Goal: Task Accomplishment & Management: Manage account settings

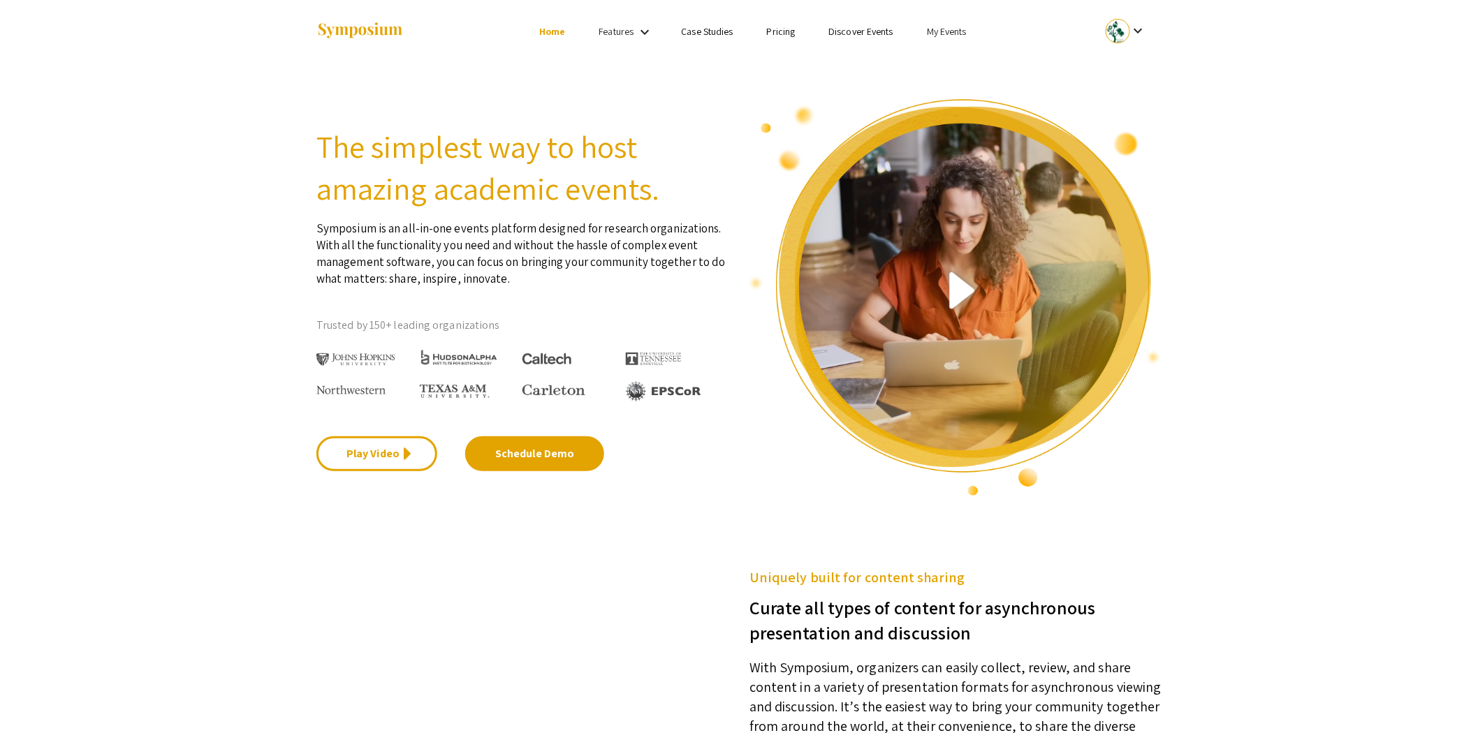
click at [940, 34] on link "My Events" at bounding box center [947, 31] width 40 height 13
click at [937, 66] on button "Events I've organized" at bounding box center [968, 62] width 119 height 34
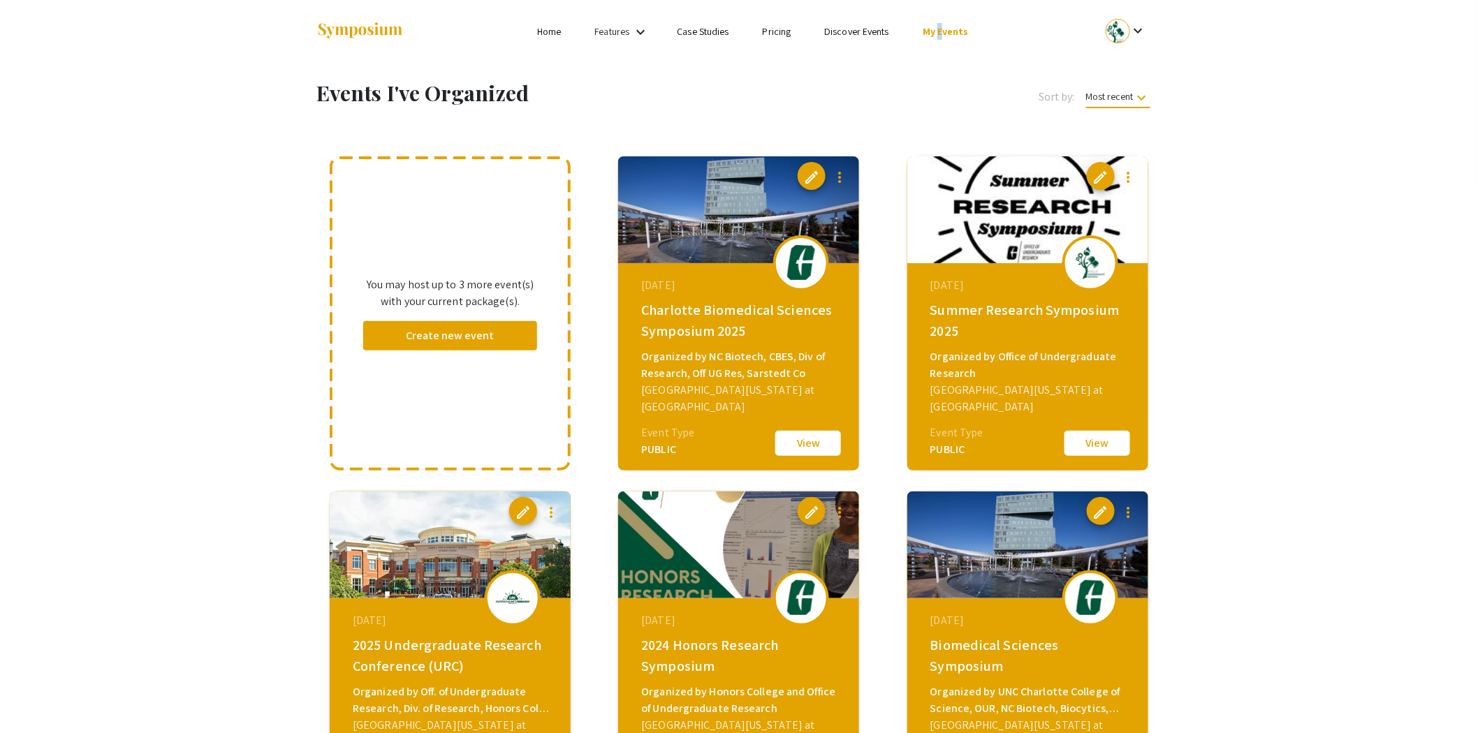
click at [1002, 226] on img at bounding box center [1027, 209] width 241 height 107
click at [1115, 442] on button "View" at bounding box center [1097, 443] width 70 height 29
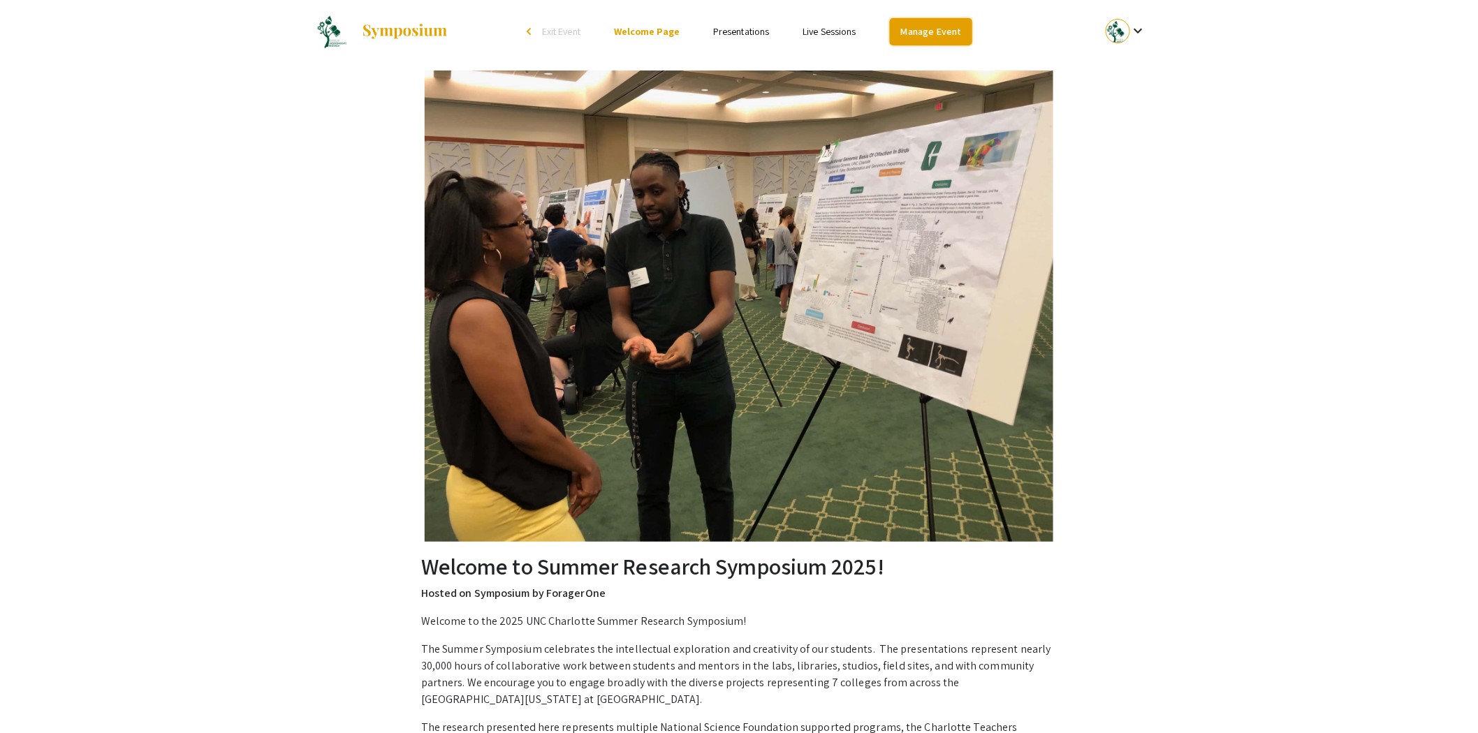
click at [921, 33] on link "Manage Event" at bounding box center [931, 31] width 82 height 27
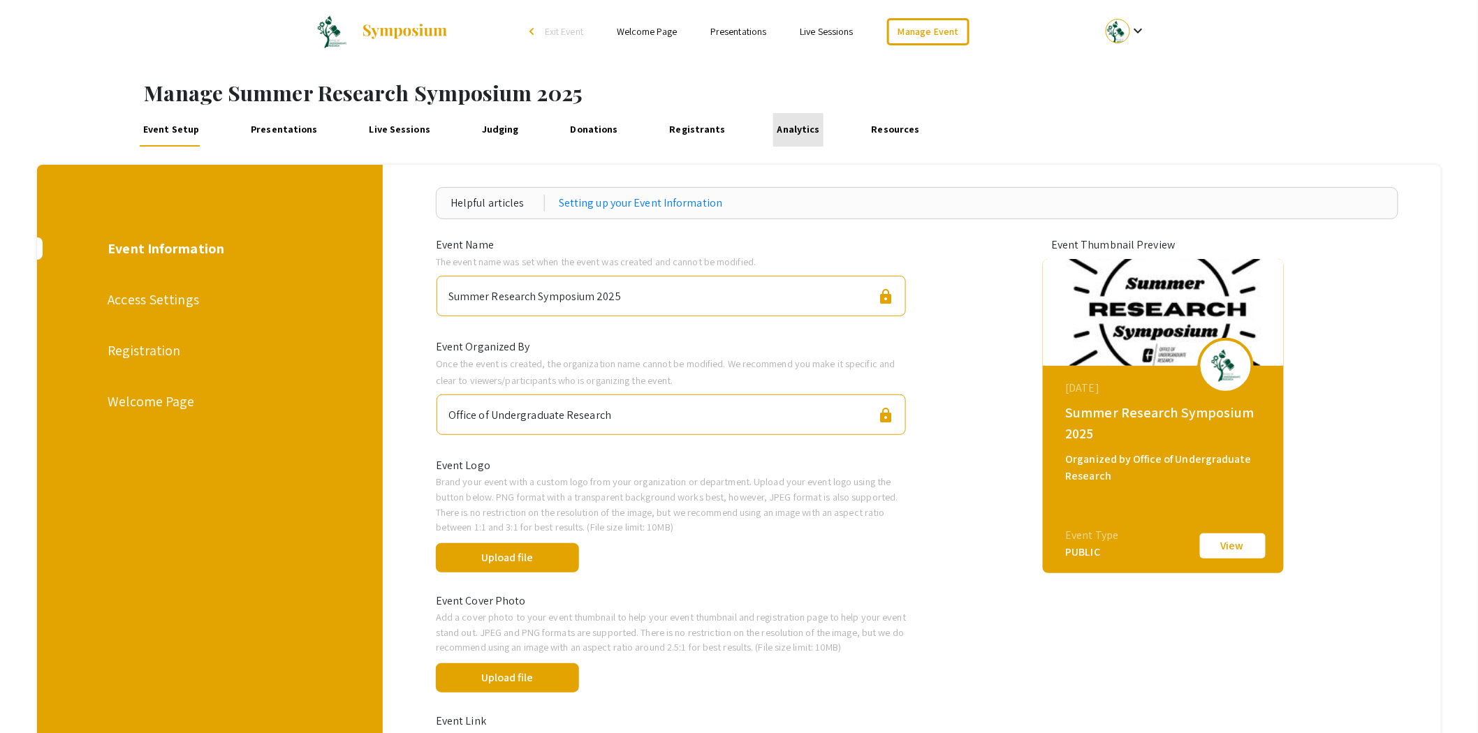
click at [791, 122] on link "Analytics" at bounding box center [798, 130] width 50 height 34
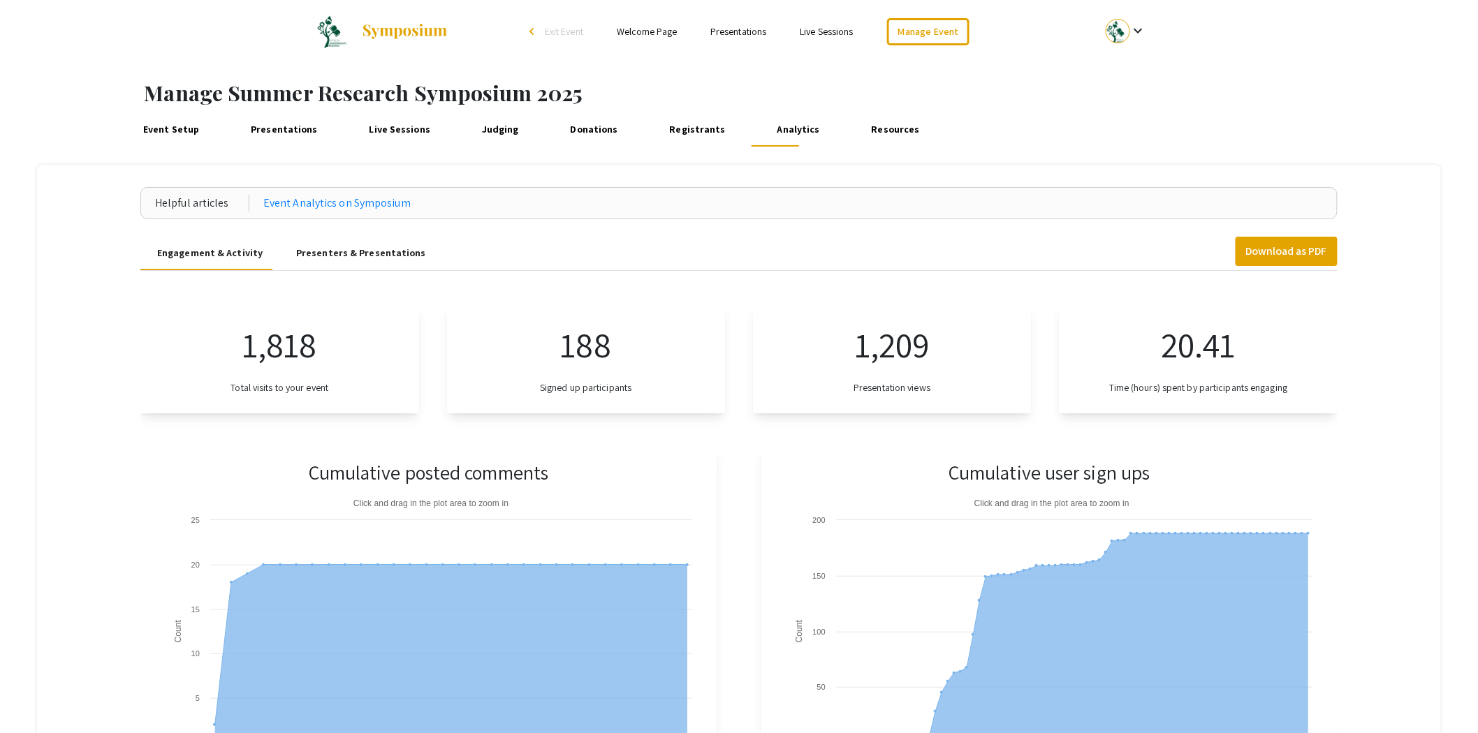
click at [332, 252] on div "Presenters & Presentations" at bounding box center [361, 253] width 130 height 15
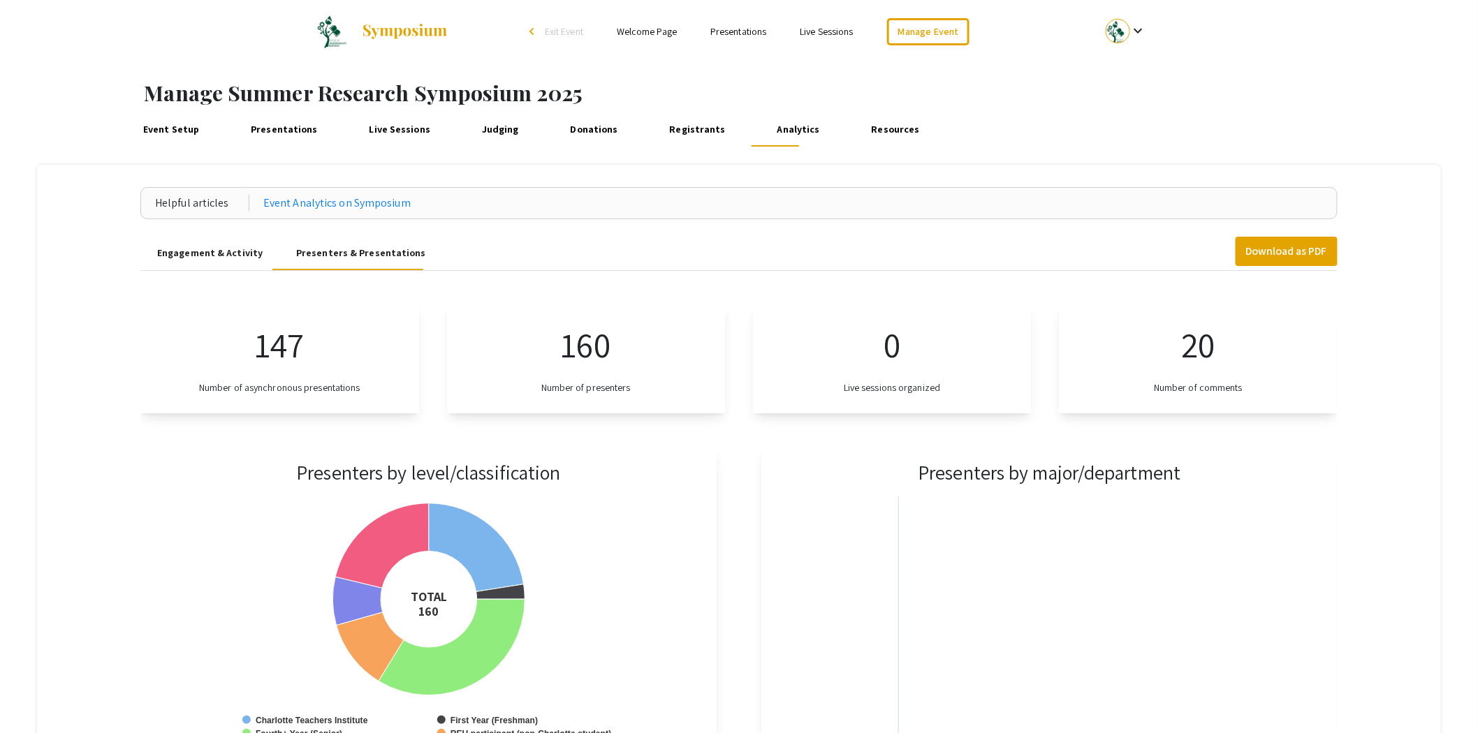
click at [228, 249] on div "Engagement & Activity" at bounding box center [209, 253] width 105 height 15
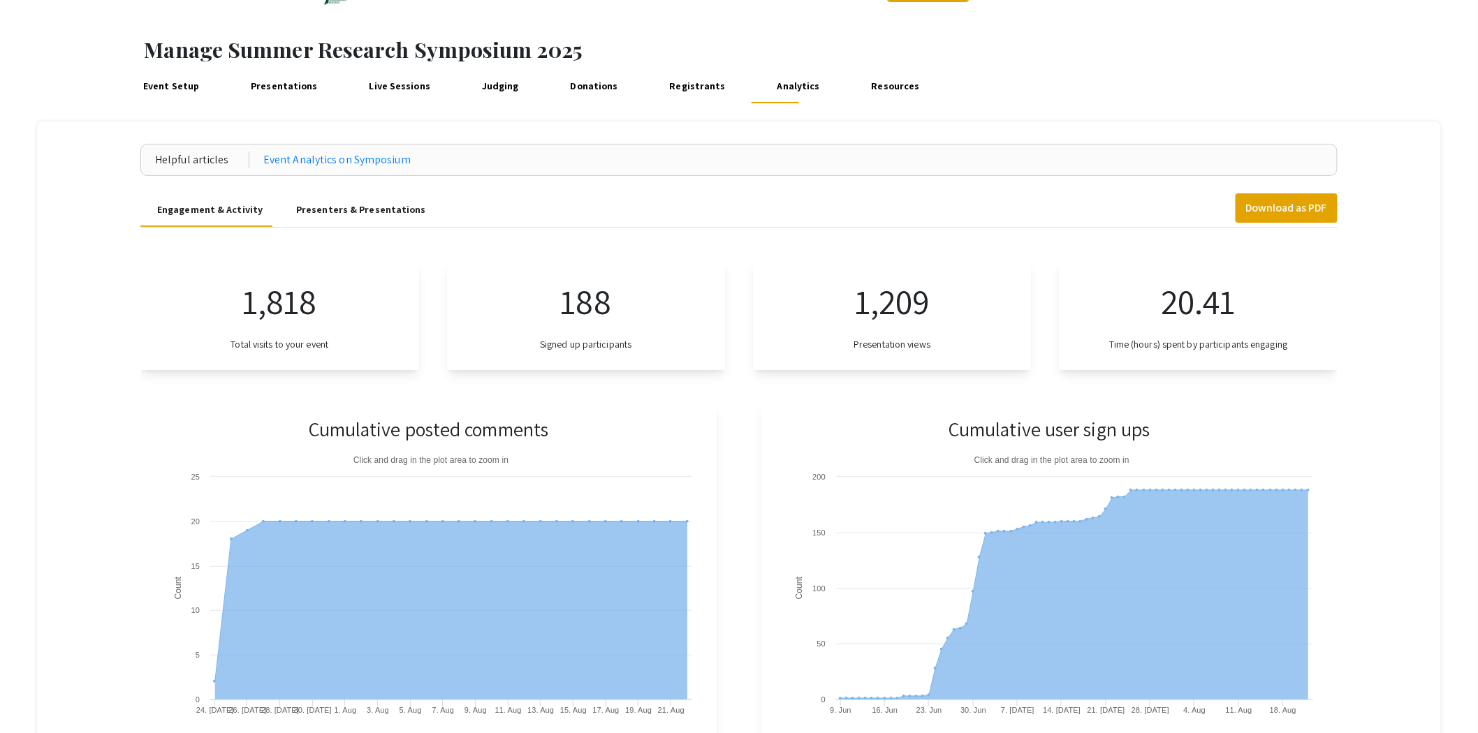
scroll to position [36, 0]
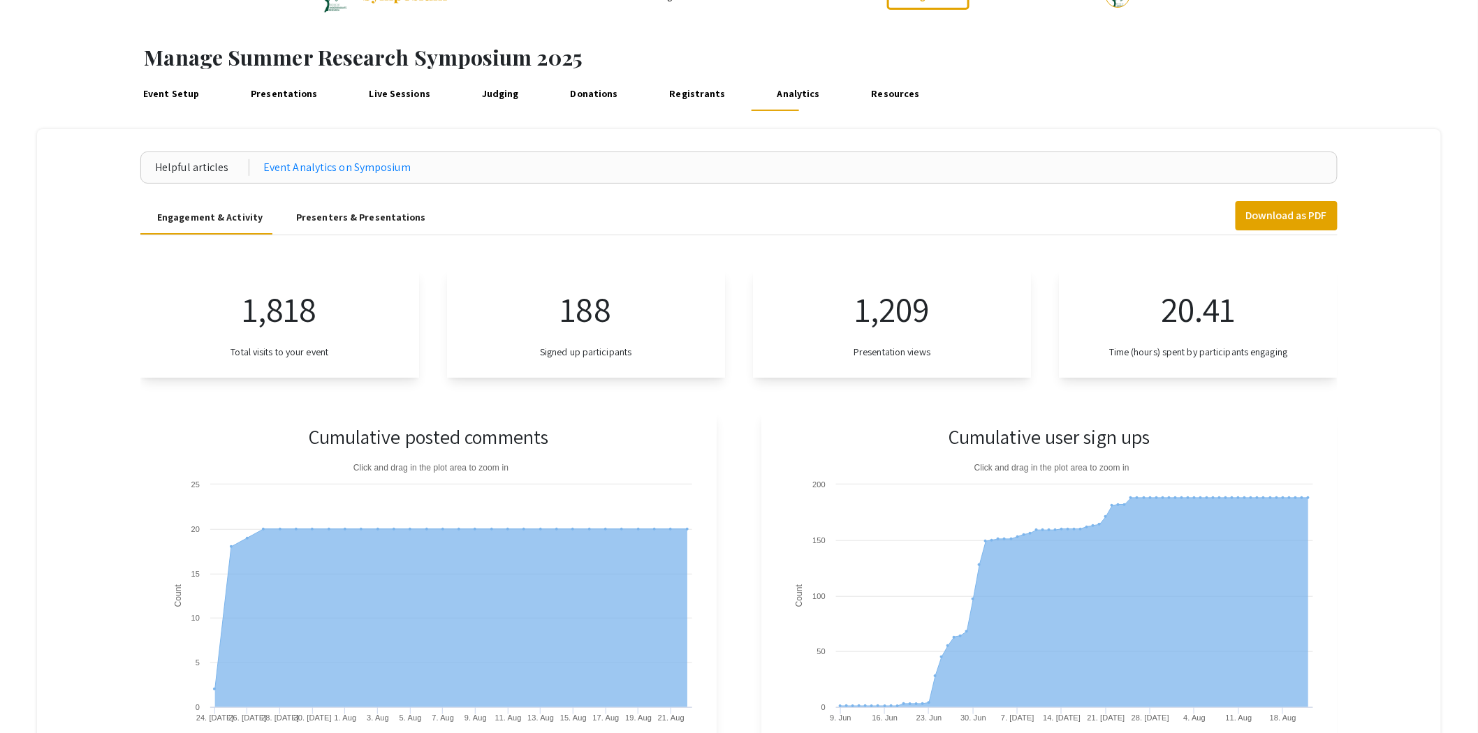
click at [679, 98] on link "Registrants" at bounding box center [698, 95] width 64 height 34
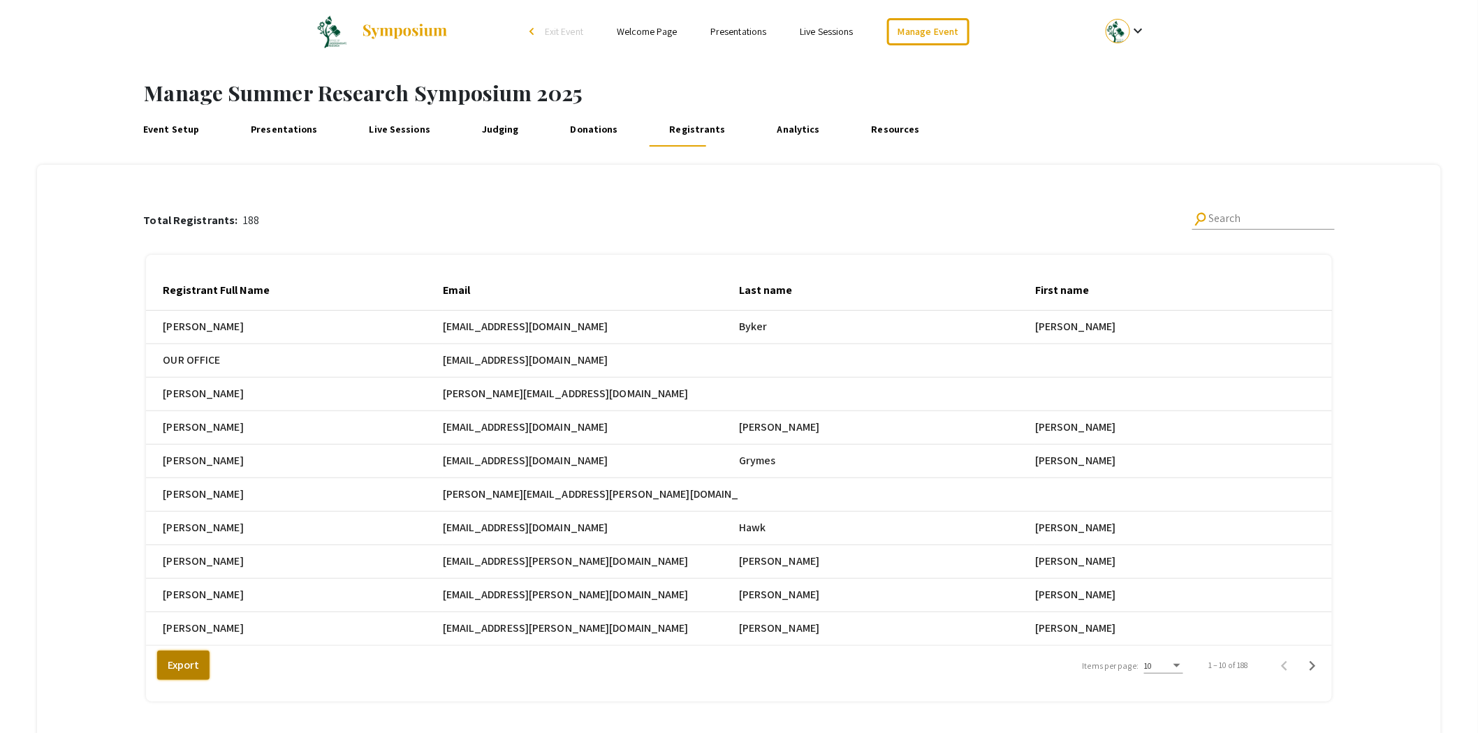
click at [186, 675] on button "Export" at bounding box center [183, 665] width 52 height 29
click at [284, 122] on link "Presentations" at bounding box center [284, 130] width 74 height 34
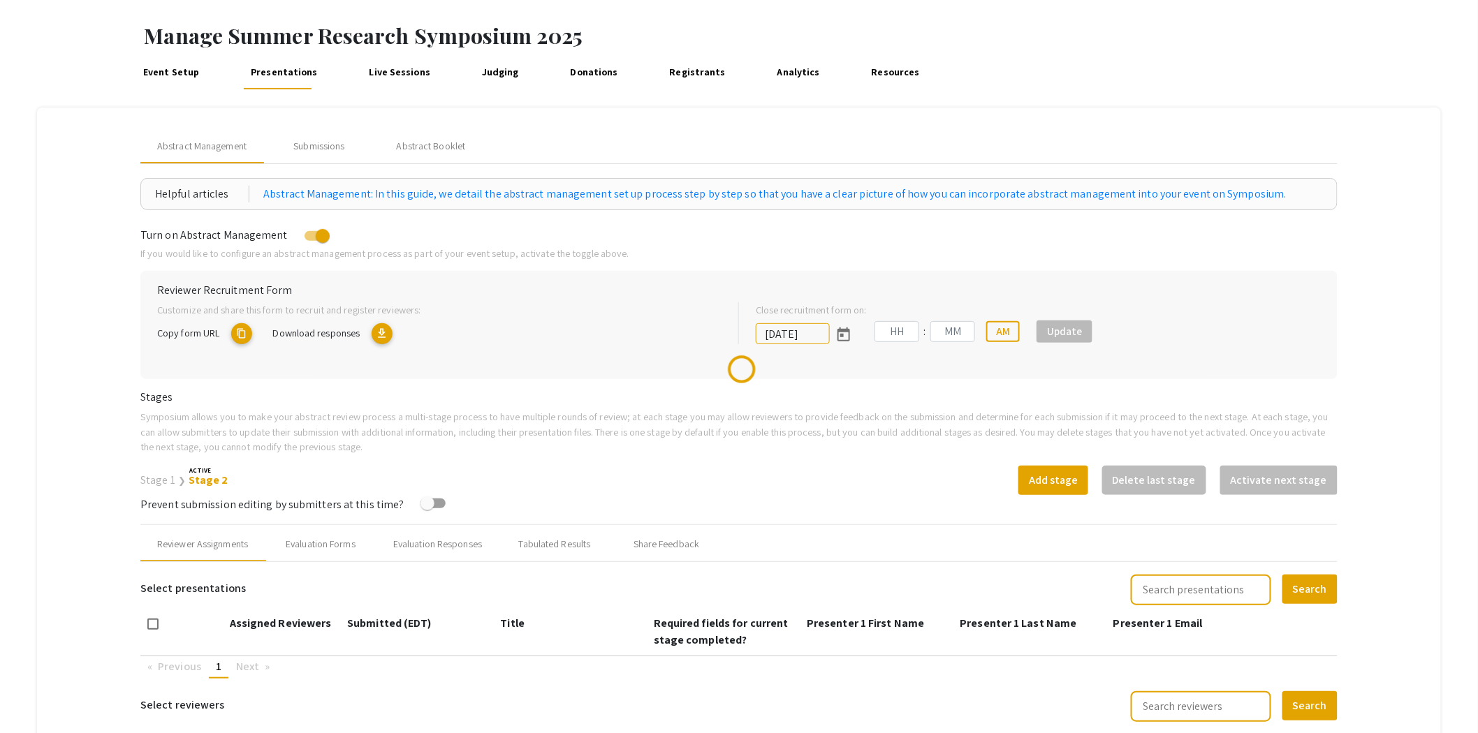
scroll to position [155, 0]
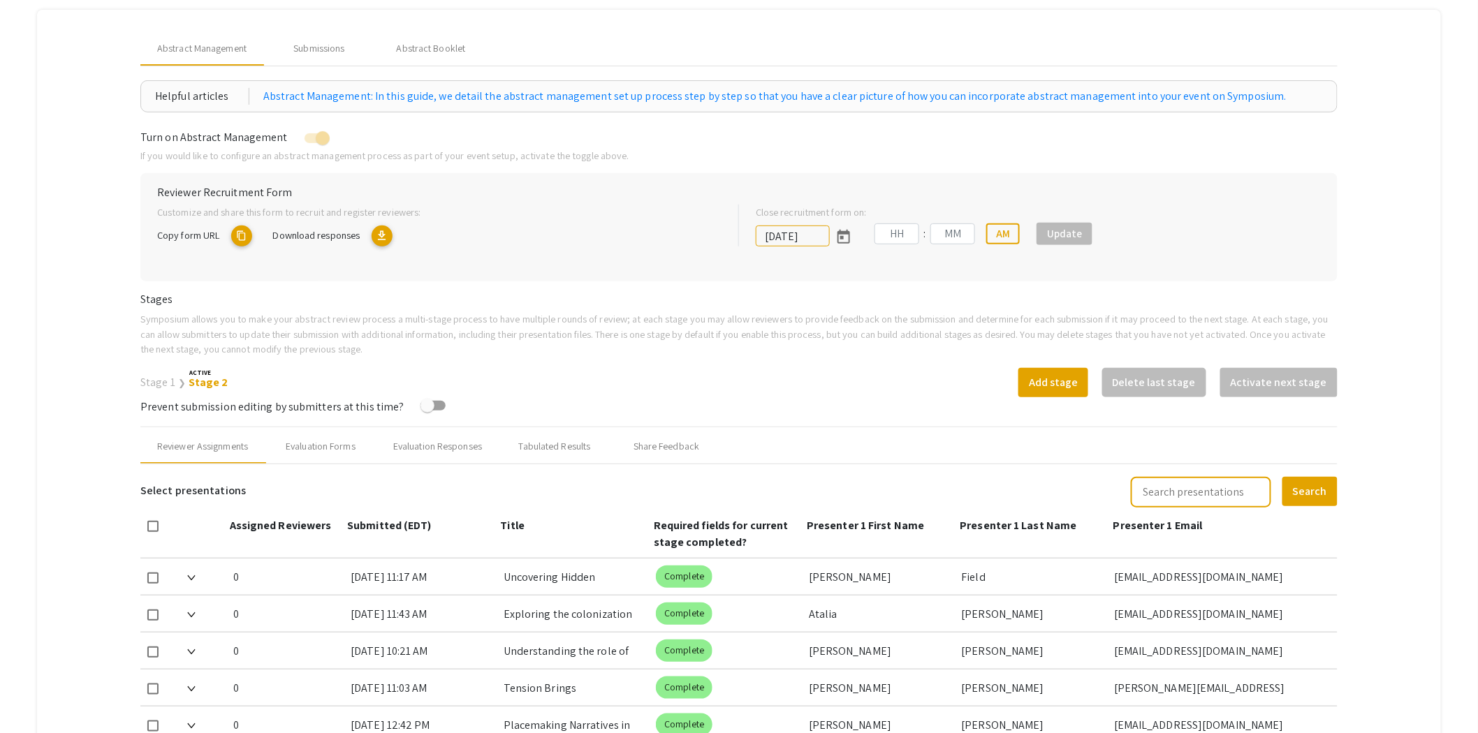
type input "[DATE]"
type input "11"
type input "33"
click at [329, 46] on div "Submissions" at bounding box center [318, 48] width 51 height 15
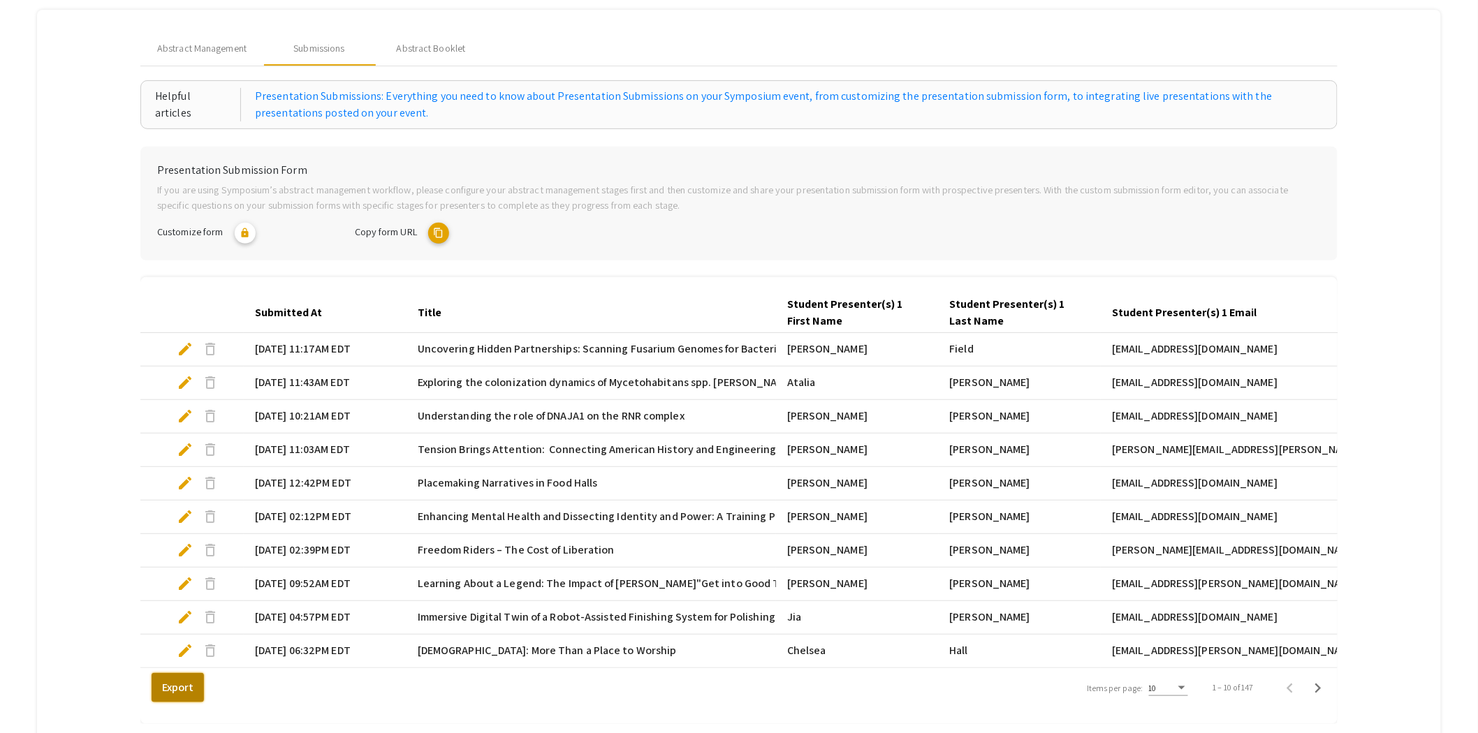
click at [184, 703] on button "Export" at bounding box center [178, 687] width 52 height 29
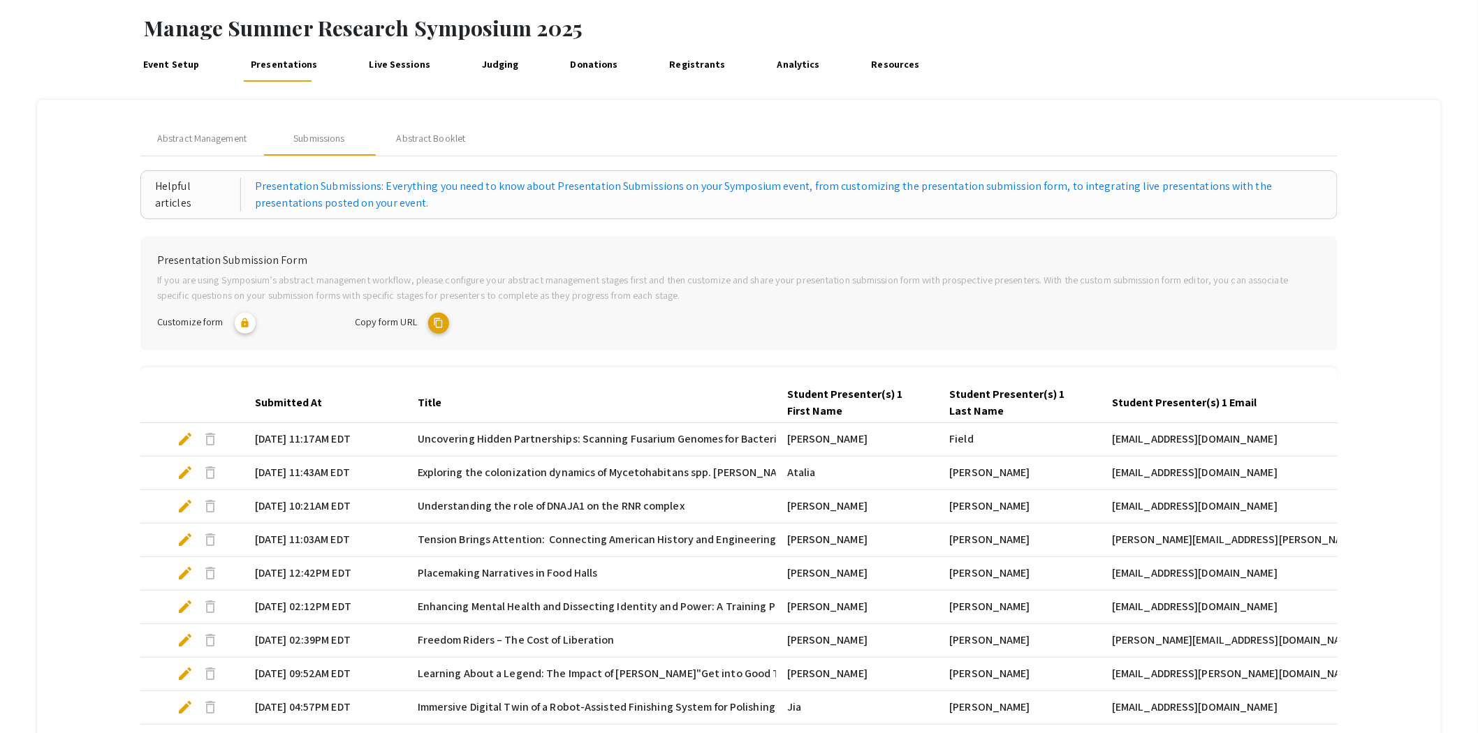
scroll to position [0, 0]
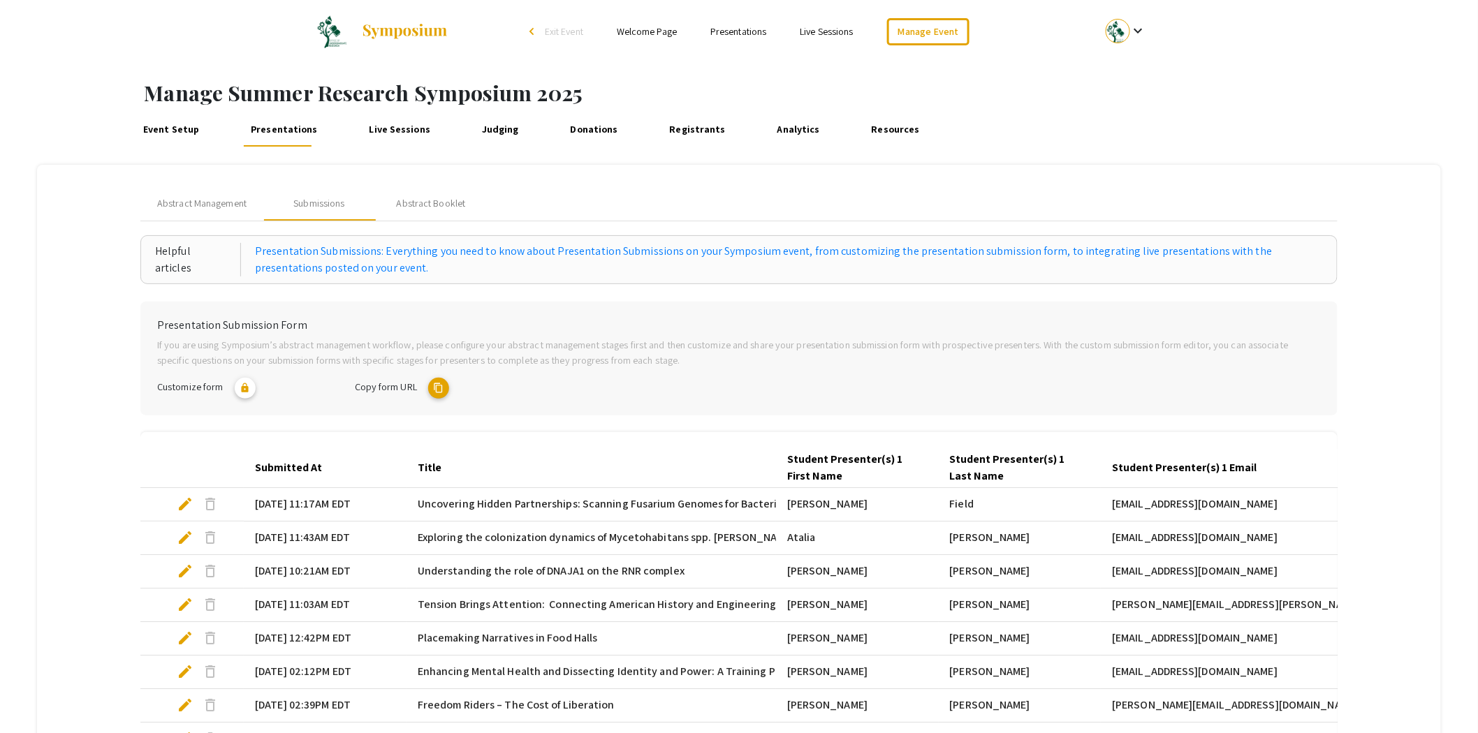
click at [784, 134] on link "Analytics" at bounding box center [798, 130] width 50 height 34
